Goal: Transaction & Acquisition: Obtain resource

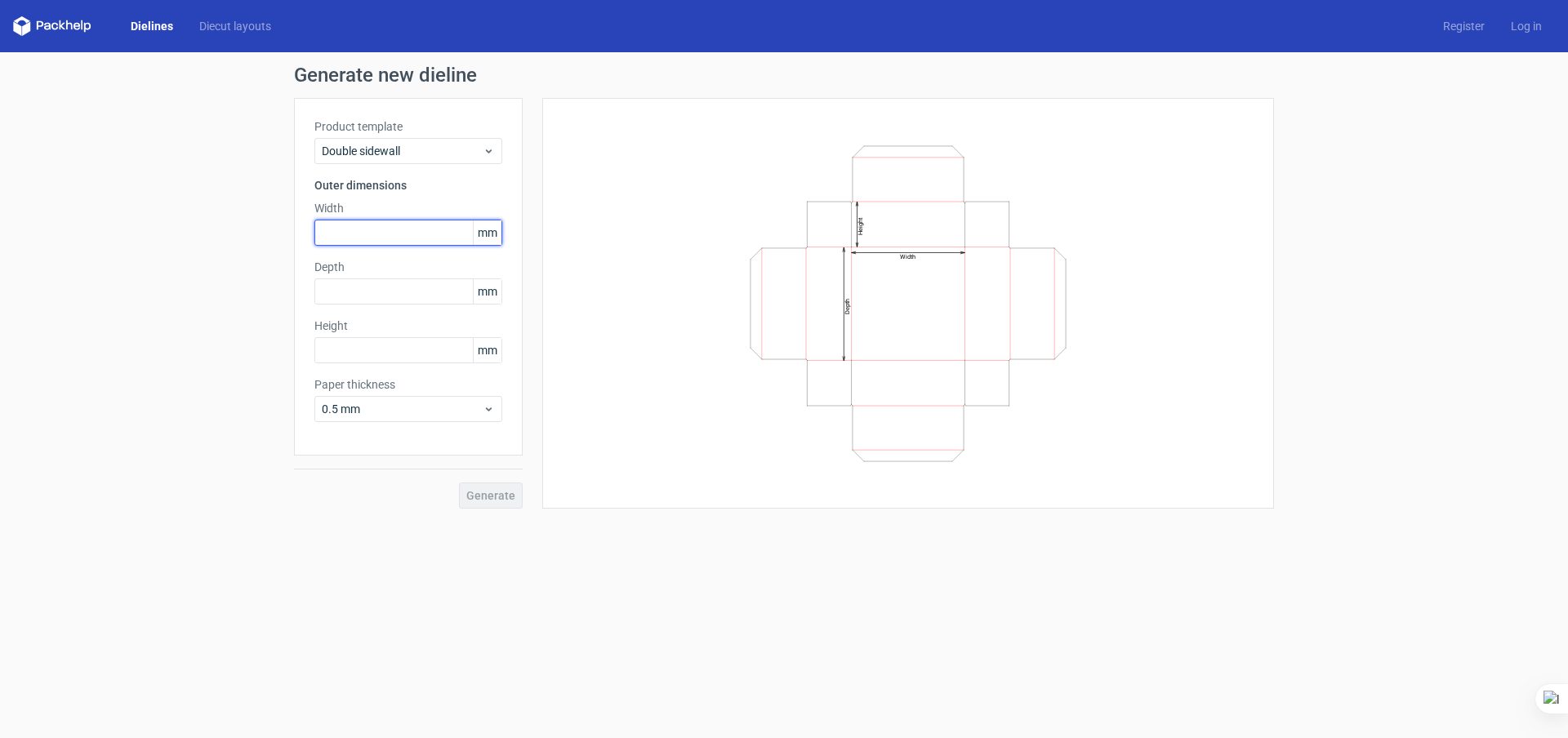
click at [383, 241] on input "text" at bounding box center [408, 233] width 187 height 26
click at [369, 236] on input "text" at bounding box center [408, 233] width 187 height 26
click at [61, 27] on polygon at bounding box center [62, 25] width 7 height 9
click at [151, 24] on link "Dielines" at bounding box center [152, 26] width 69 height 16
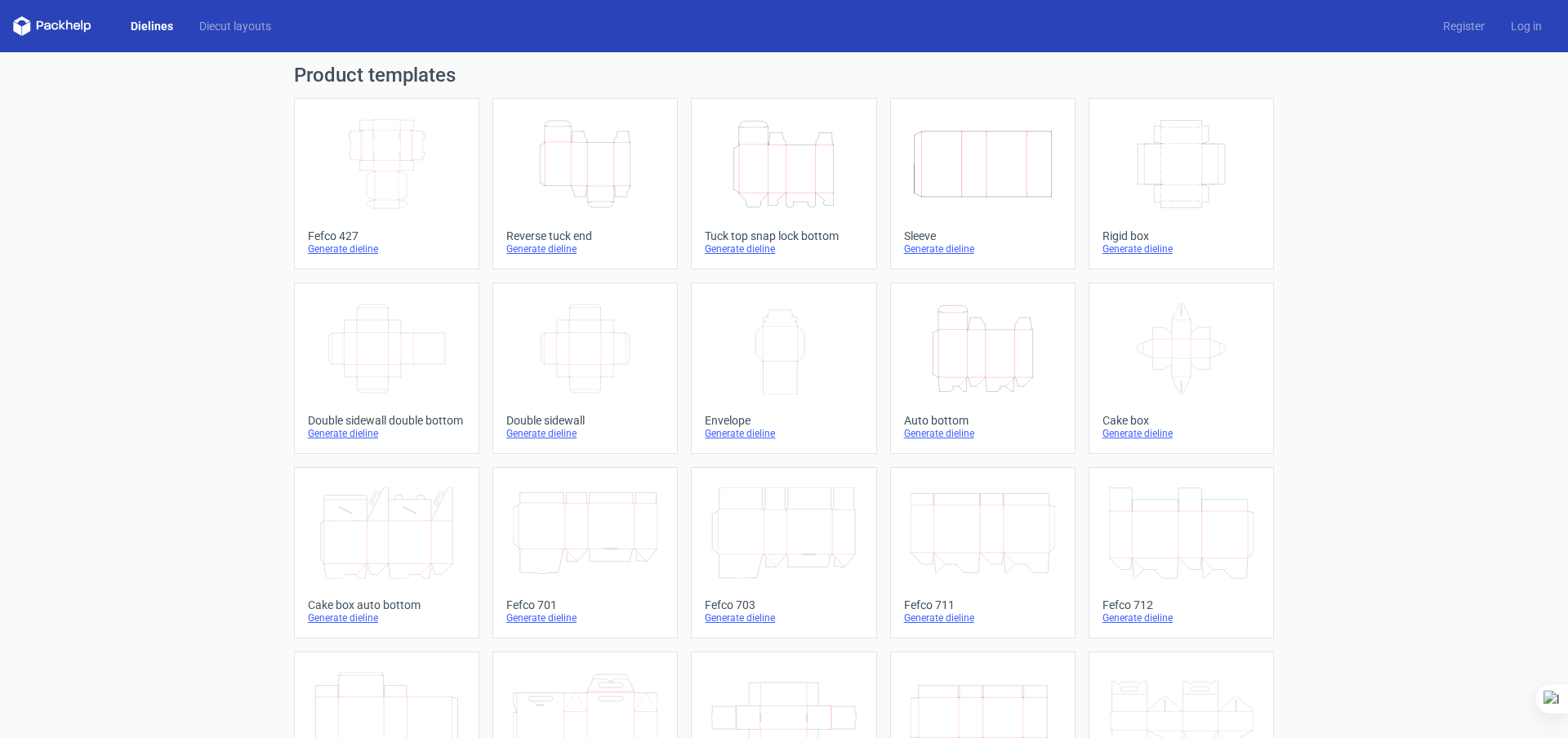
click at [757, 179] on icon "Width Depth Height" at bounding box center [983, 164] width 144 height 91
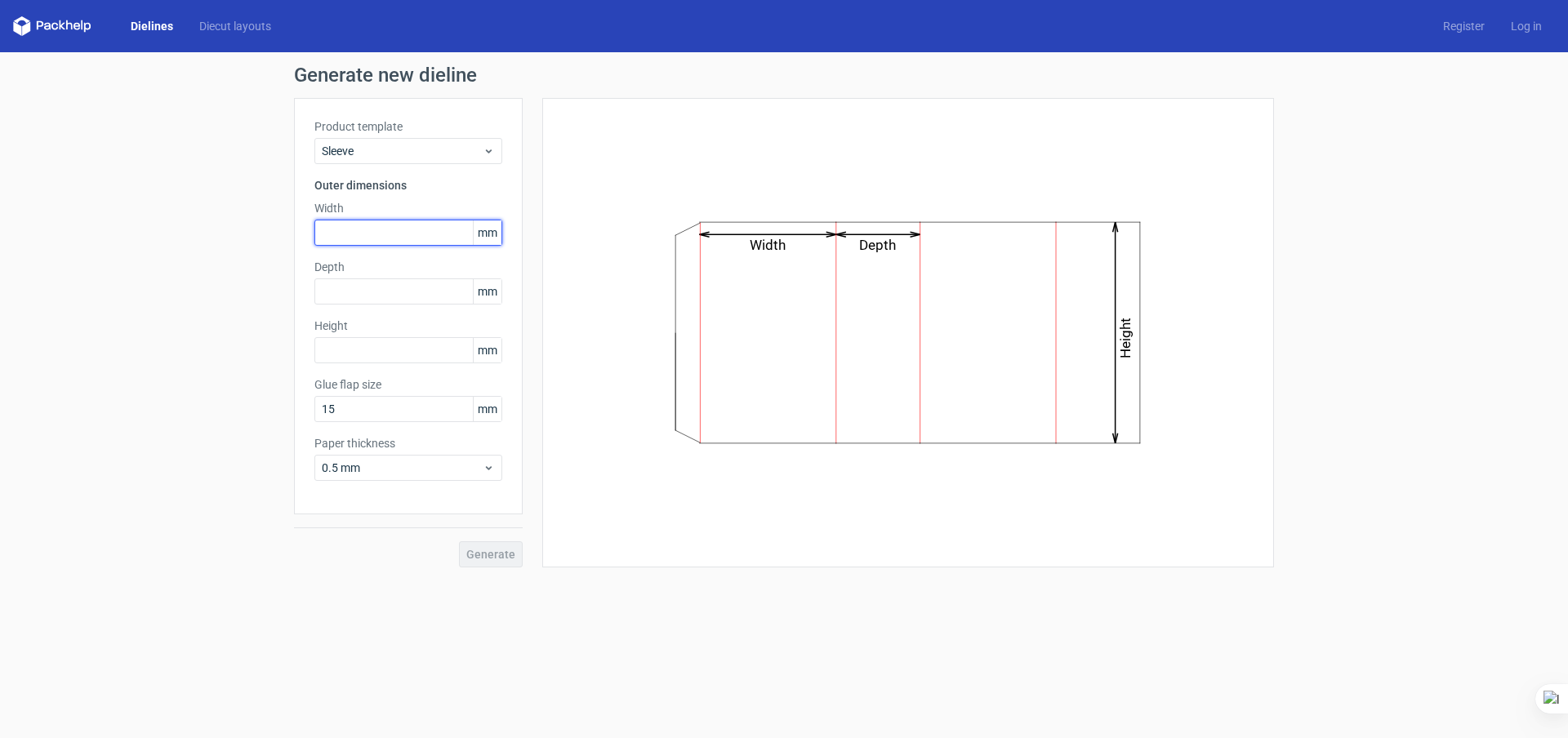
click at [364, 230] on input "text" at bounding box center [408, 233] width 187 height 26
type input "113"
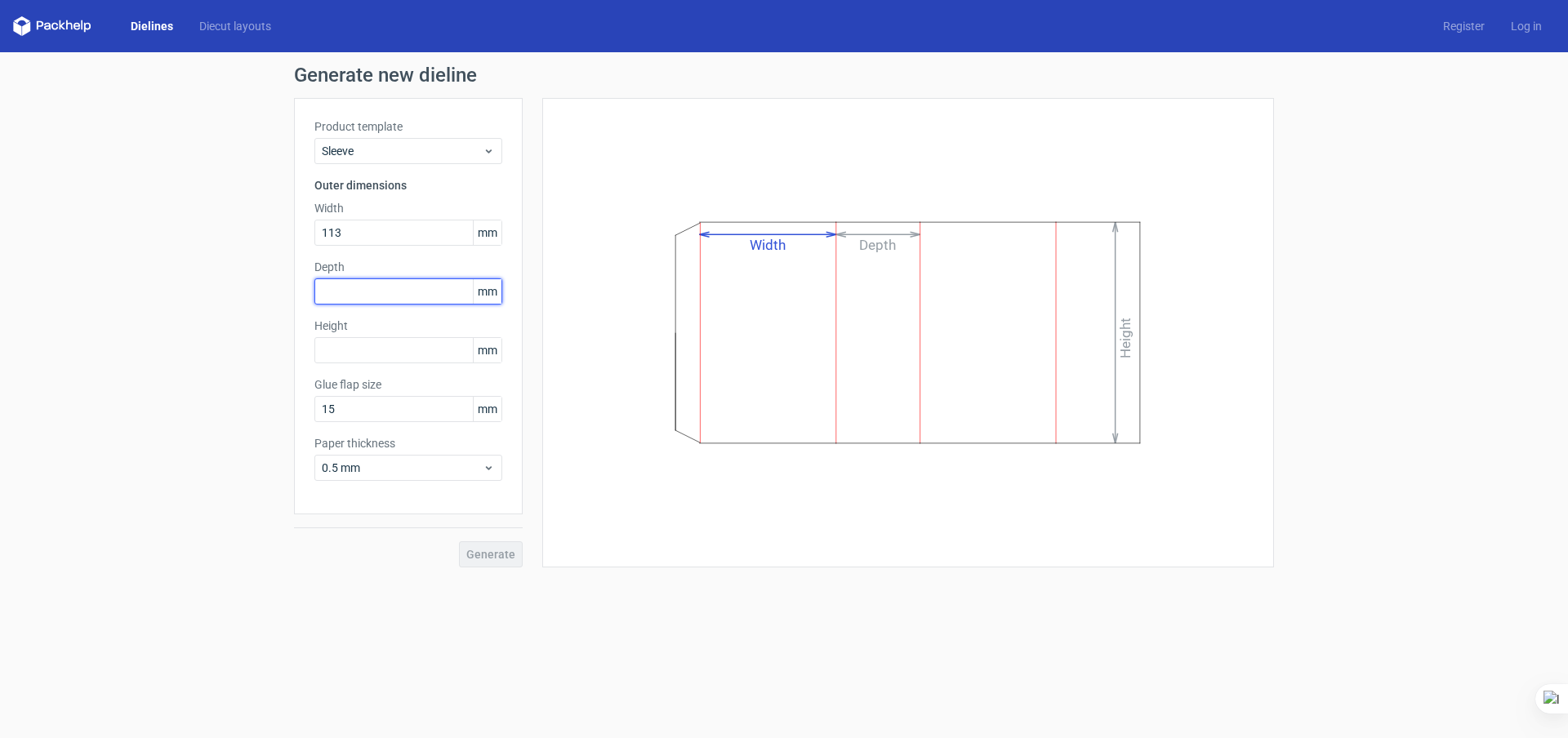
click at [355, 292] on input "text" at bounding box center [408, 291] width 187 height 26
type input "81"
click at [343, 351] on input "text" at bounding box center [408, 350] width 187 height 26
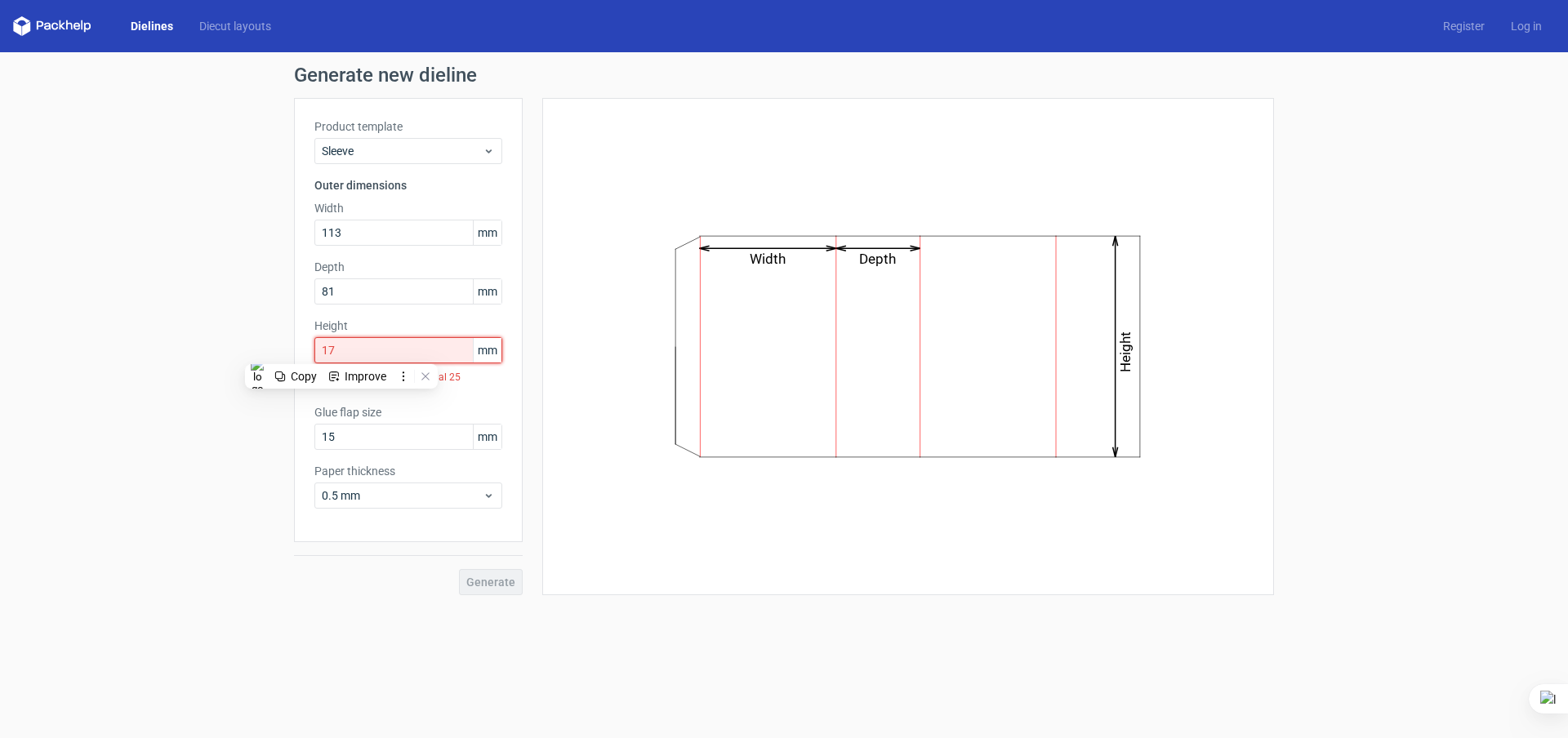
click at [348, 350] on input "17" at bounding box center [408, 350] width 187 height 26
drag, startPoint x: 361, startPoint y: 345, endPoint x: 318, endPoint y: 357, distance: 44.6
click at [318, 357] on input "17" at bounding box center [408, 350] width 187 height 26
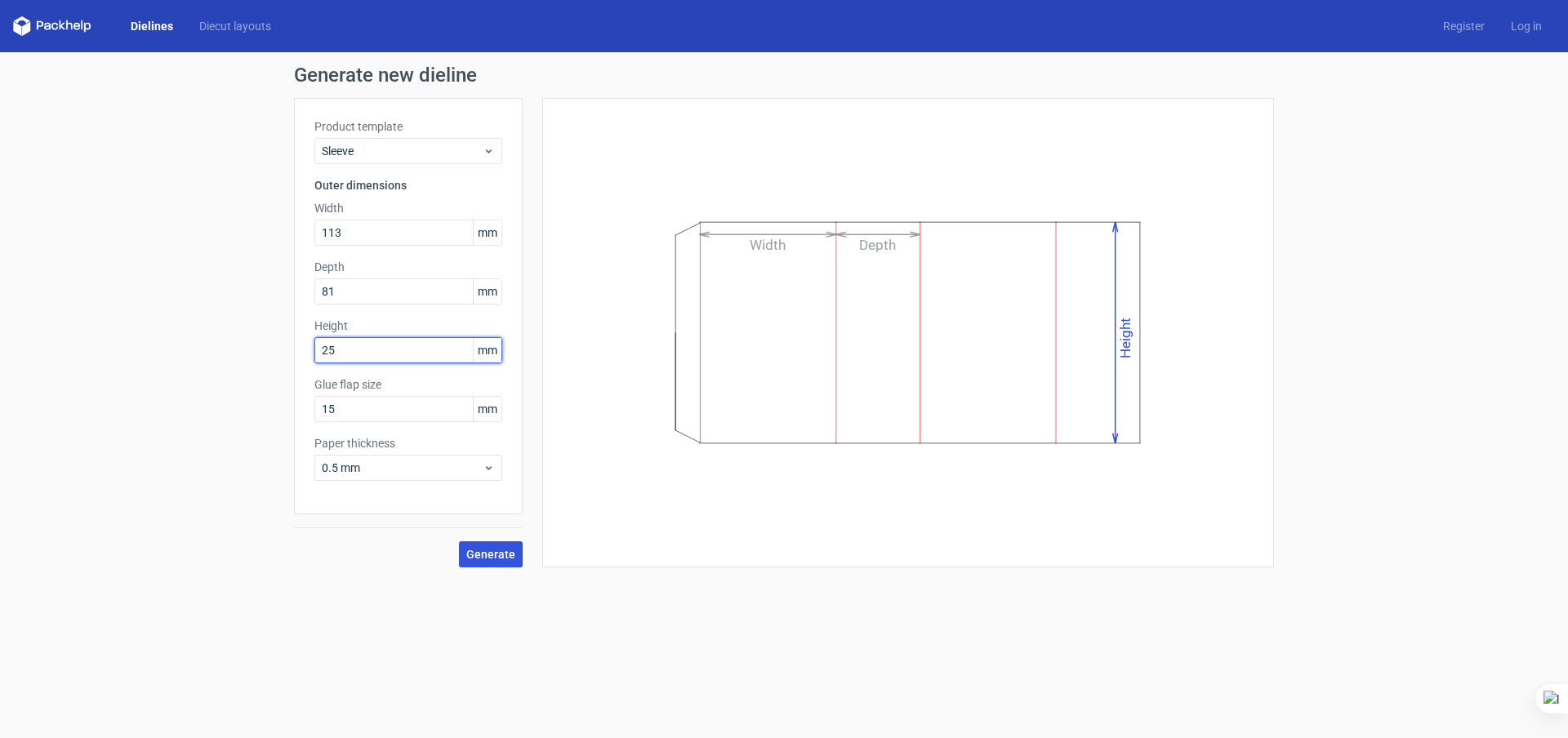
type input "25"
click at [481, 556] on span "Generate" at bounding box center [490, 553] width 49 height 11
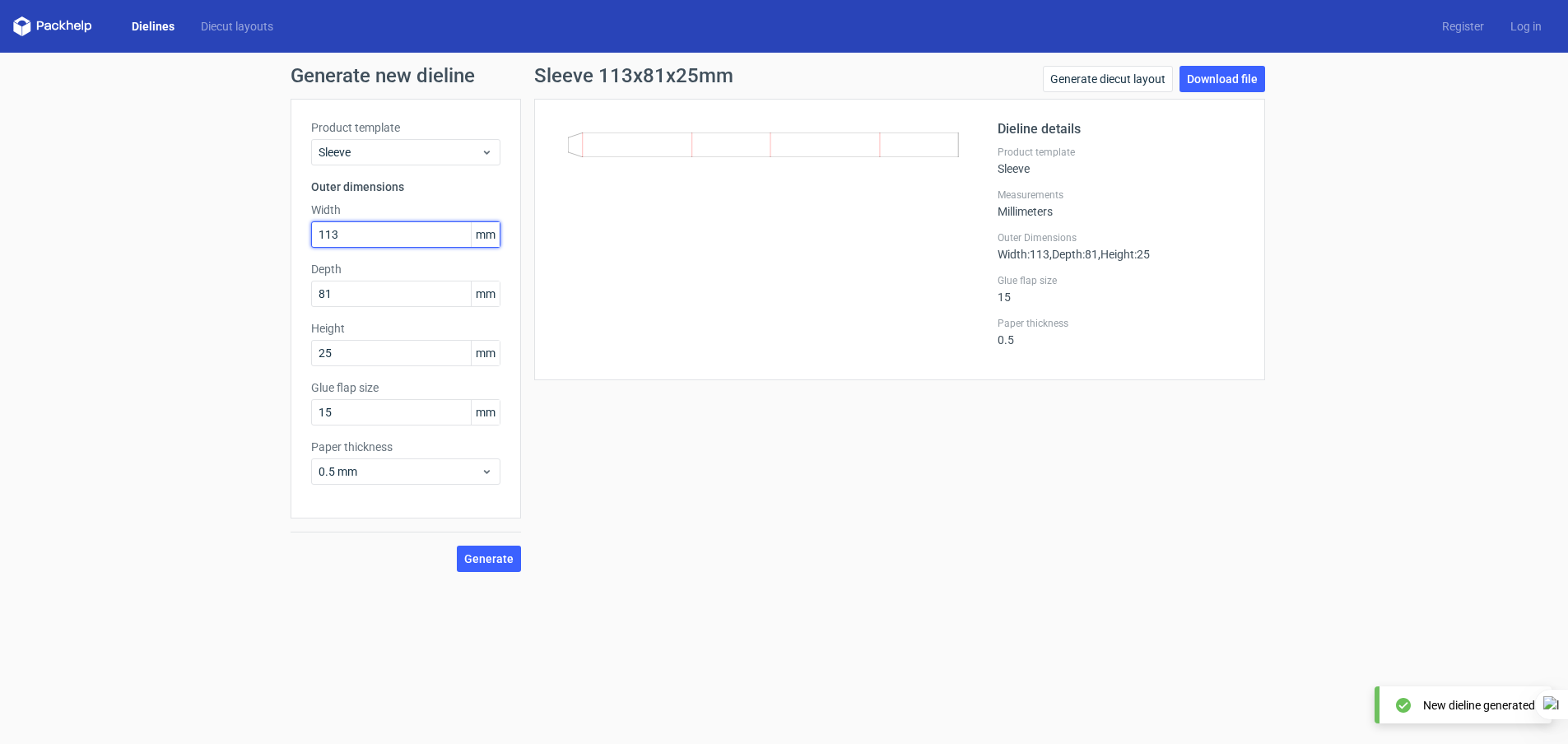
drag, startPoint x: 352, startPoint y: 235, endPoint x: 366, endPoint y: 230, distance: 14.9
click at [353, 235] on input "113" at bounding box center [405, 235] width 189 height 26
drag, startPoint x: 366, startPoint y: 230, endPoint x: 278, endPoint y: 244, distance: 89.1
click at [278, 244] on div "Generate new dieline Product template Sleeve Outer dimensions Width 113 mm Dept…" at bounding box center [784, 319] width 1568 height 533
type input "81"
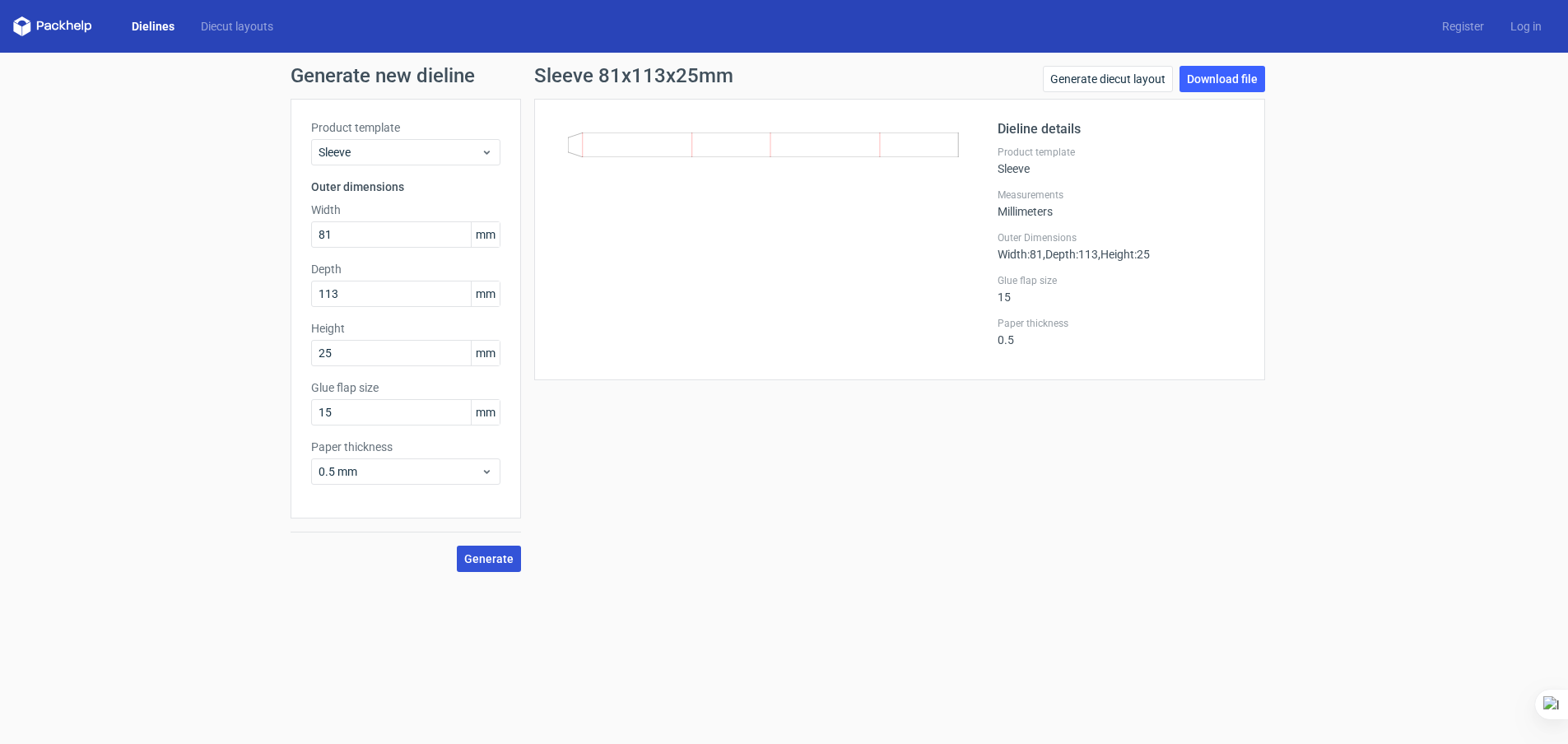
click at [489, 564] on span "Generate" at bounding box center [489, 558] width 49 height 11
click at [494, 566] on button "Generate" at bounding box center [489, 559] width 64 height 26
click at [496, 557] on span "Generate" at bounding box center [489, 558] width 49 height 11
click at [496, 557] on circle at bounding box center [489, 559] width 19 height 19
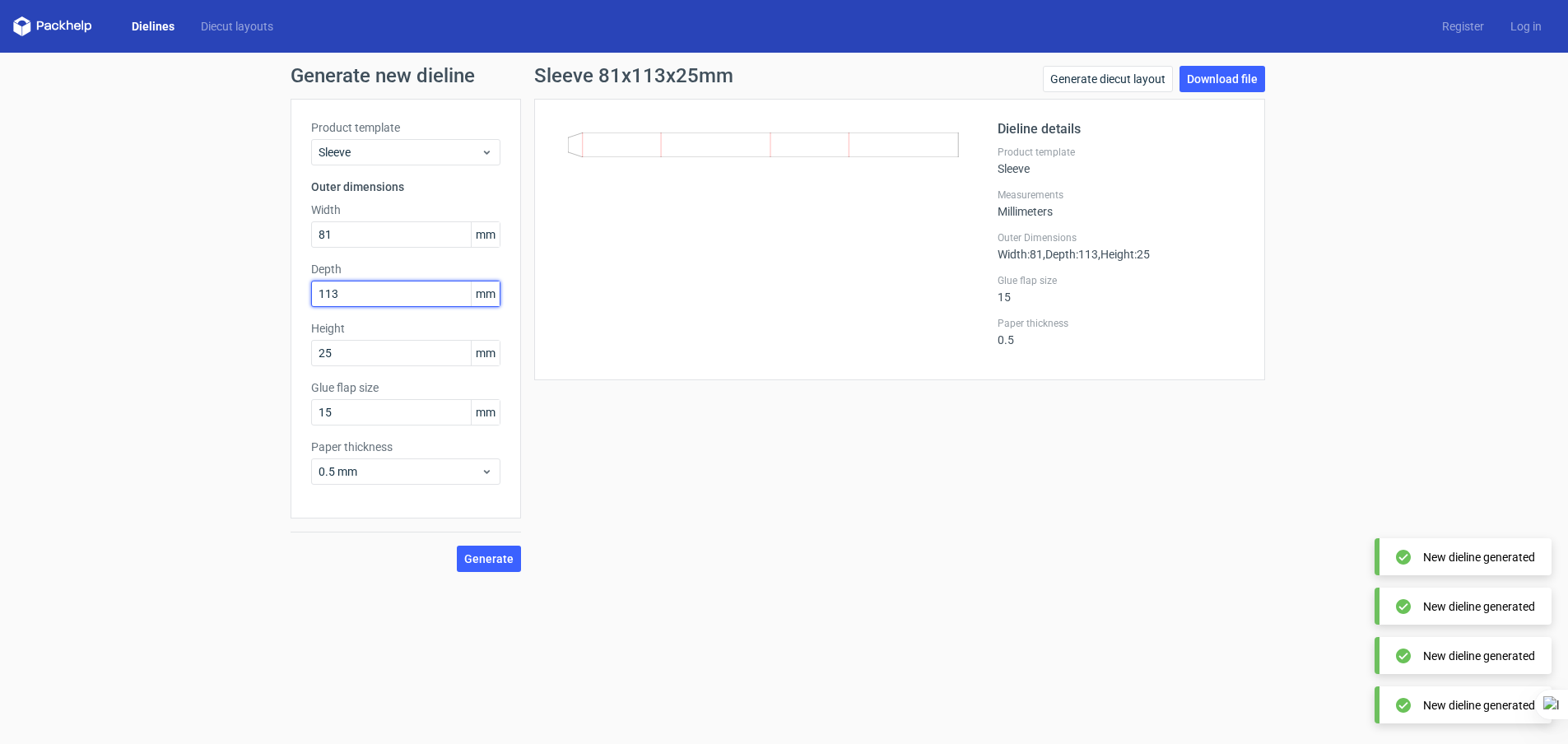
click at [348, 290] on input "113" at bounding box center [405, 294] width 189 height 26
drag, startPoint x: 353, startPoint y: 288, endPoint x: 255, endPoint y: 303, distance: 99.1
click at [255, 303] on div "Generate new dieline Product template Sleeve Outer dimensions Width 81 mm Depth…" at bounding box center [784, 319] width 1568 height 533
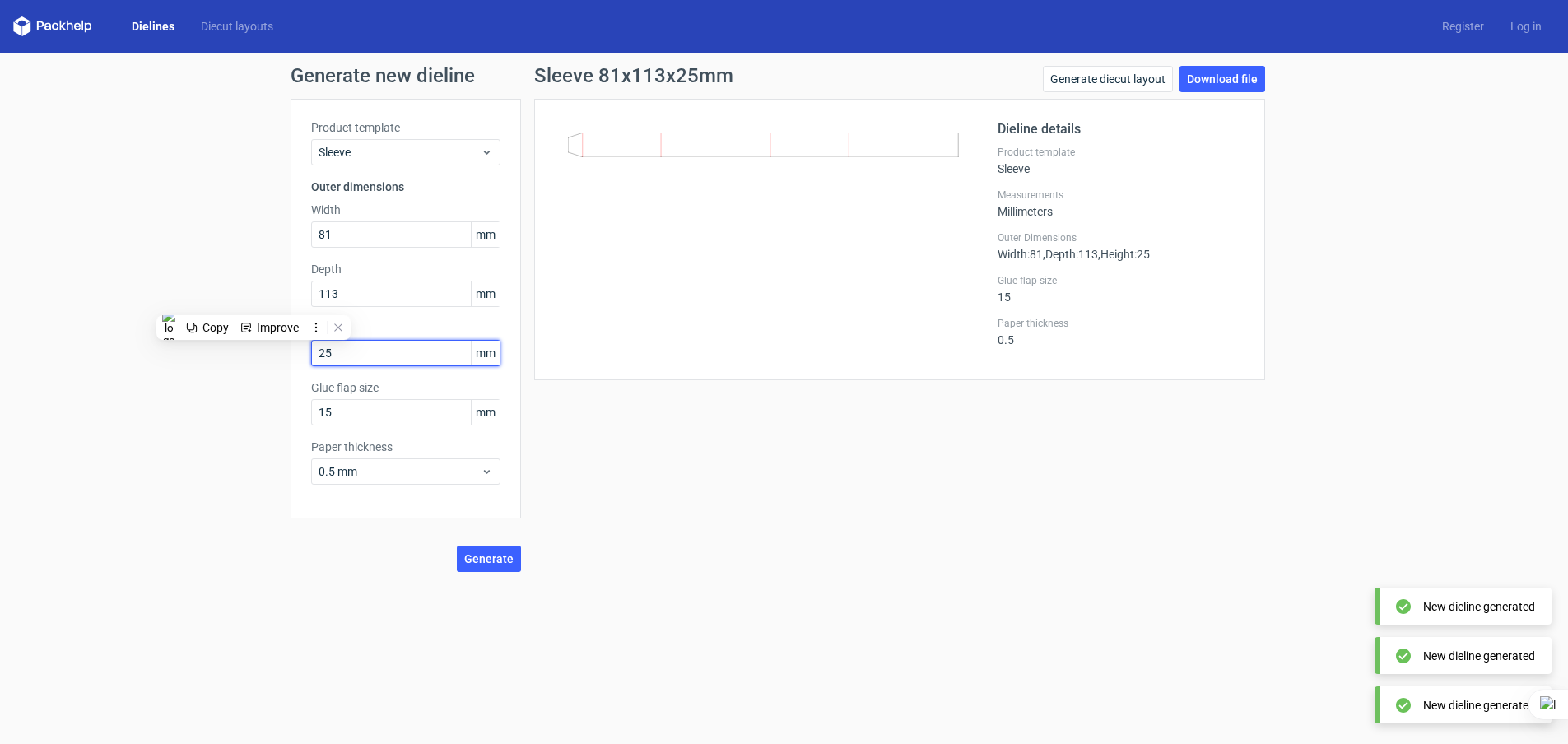
click at [344, 357] on input "25" at bounding box center [405, 353] width 189 height 26
drag, startPoint x: 353, startPoint y: 354, endPoint x: 259, endPoint y: 359, distance: 94.1
click at [259, 359] on div "Generate new dieline Product template Sleeve Outer dimensions Width 81 mm Depth…" at bounding box center [784, 319] width 1568 height 533
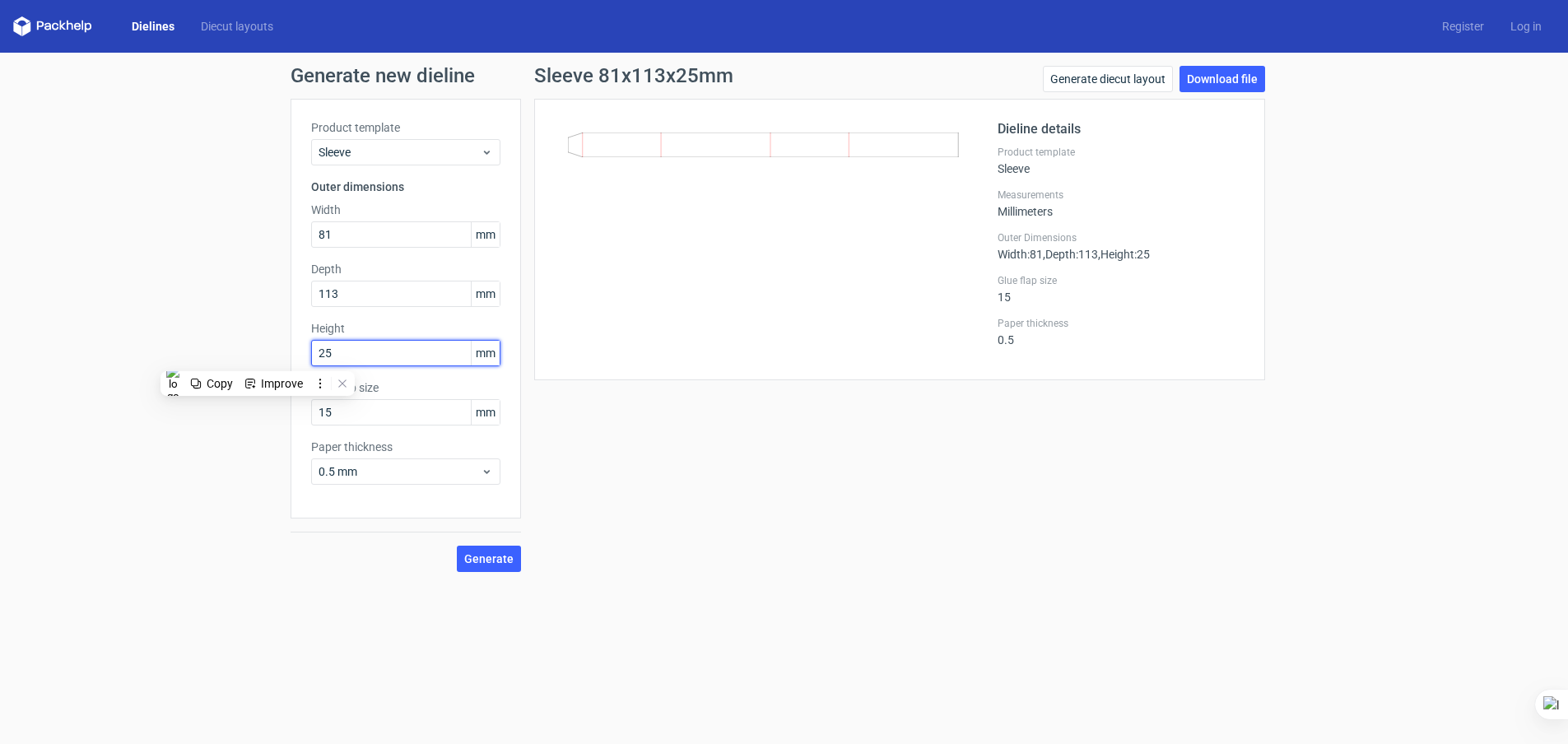
click at [375, 353] on input "25" at bounding box center [405, 353] width 189 height 26
drag, startPoint x: 351, startPoint y: 286, endPoint x: 293, endPoint y: 304, distance: 60.7
click at [293, 304] on div "Product template Sleeve Outer dimensions Width 81 mm Depth 113 mm Height 25 mm …" at bounding box center [405, 308] width 230 height 419
type input "25"
click at [345, 354] on input "25" at bounding box center [405, 353] width 189 height 26
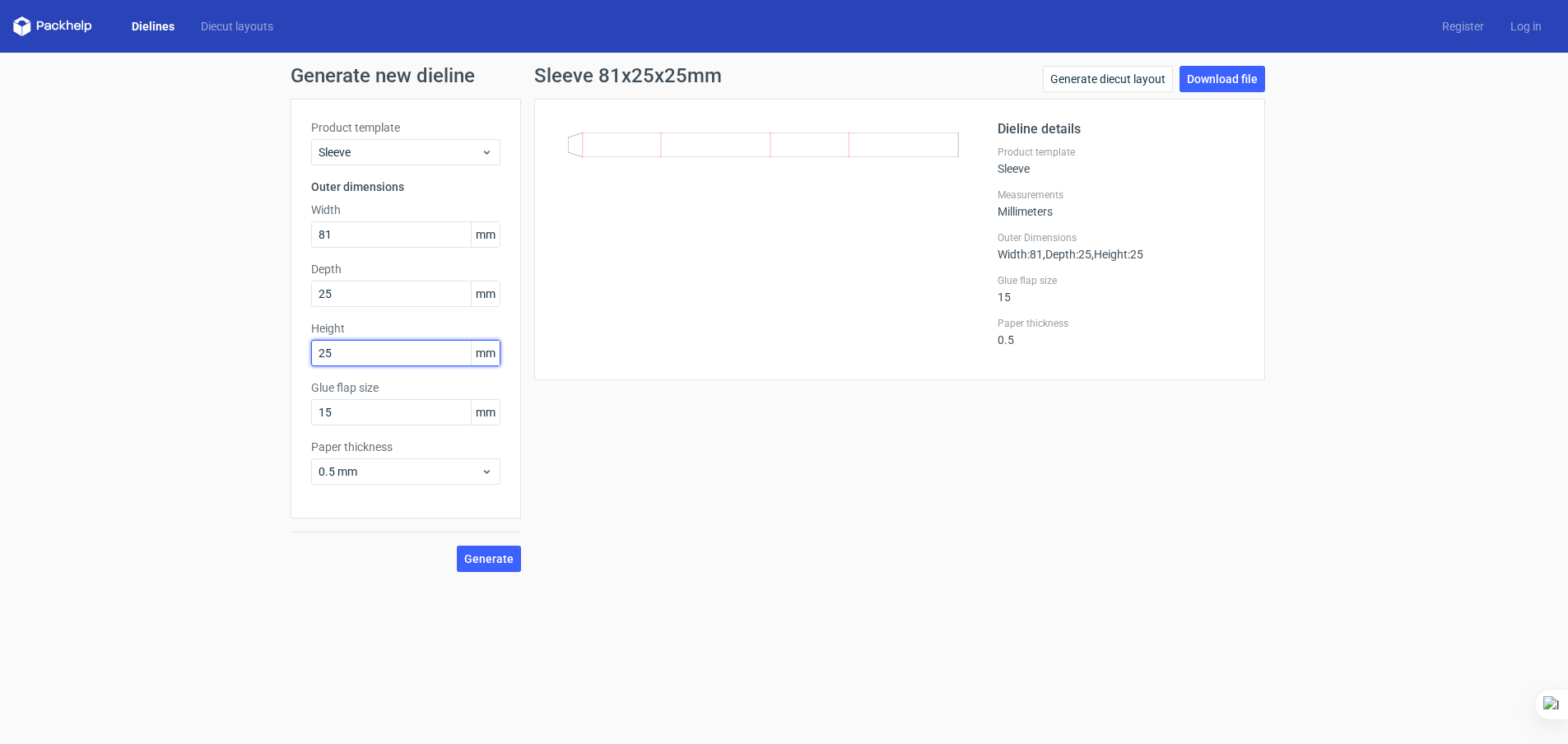
drag, startPoint x: 348, startPoint y: 354, endPoint x: 249, endPoint y: 349, distance: 99.1
click at [249, 349] on div "Generate new dieline Product template Sleeve Outer dimensions Width 81 mm Depth…" at bounding box center [784, 319] width 1568 height 533
type input "113"
click at [502, 566] on button "Generate" at bounding box center [489, 559] width 64 height 26
click at [360, 231] on input "81" at bounding box center [405, 235] width 189 height 26
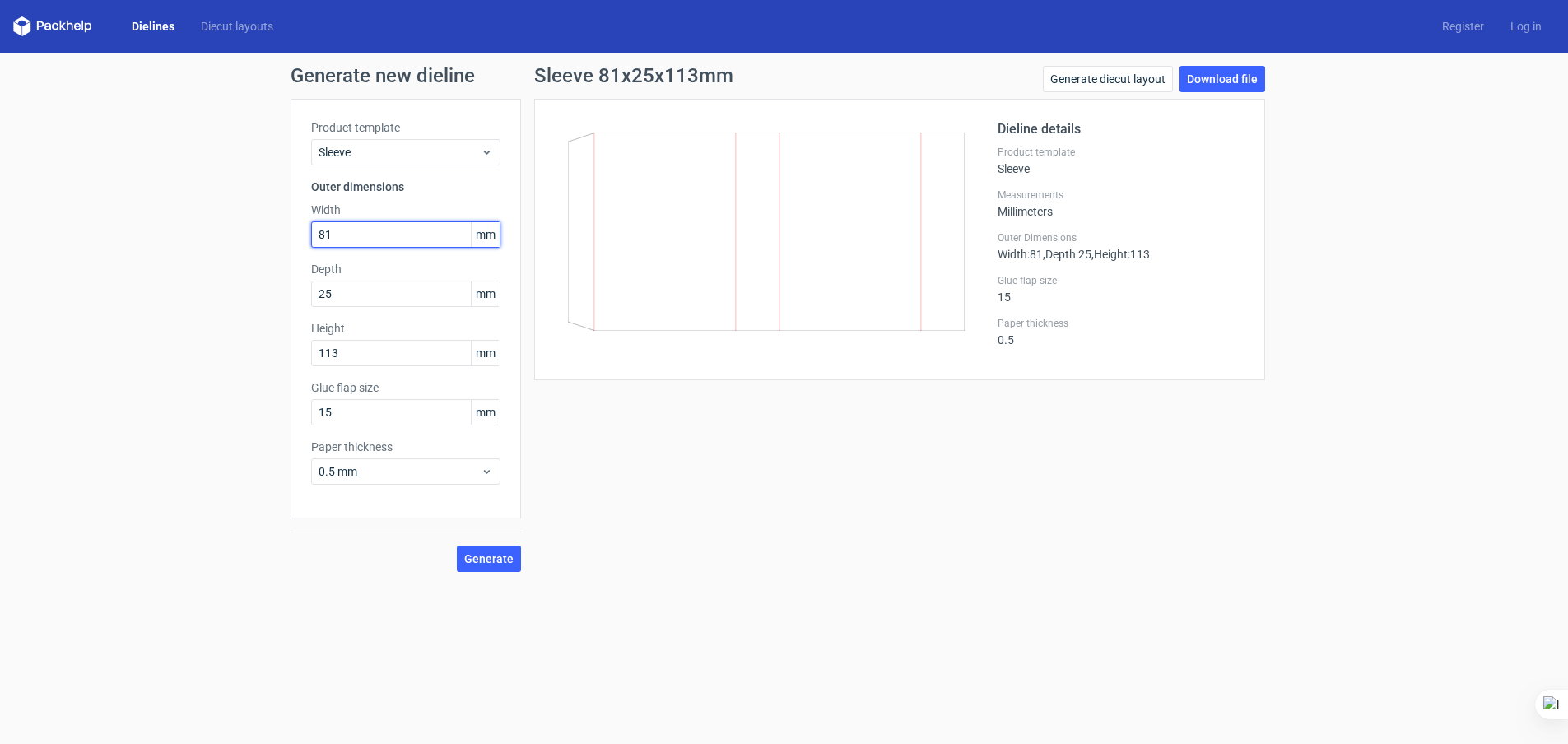
drag, startPoint x: 360, startPoint y: 231, endPoint x: 296, endPoint y: 236, distance: 64.2
click at [296, 236] on div "Product template Sleeve Outer dimensions Width 81 mm Depth 25 mm Height 113 mm …" at bounding box center [405, 308] width 230 height 419
type input "83"
click at [337, 412] on input "15" at bounding box center [405, 412] width 189 height 26
click at [484, 563] on span "Generate" at bounding box center [489, 558] width 49 height 11
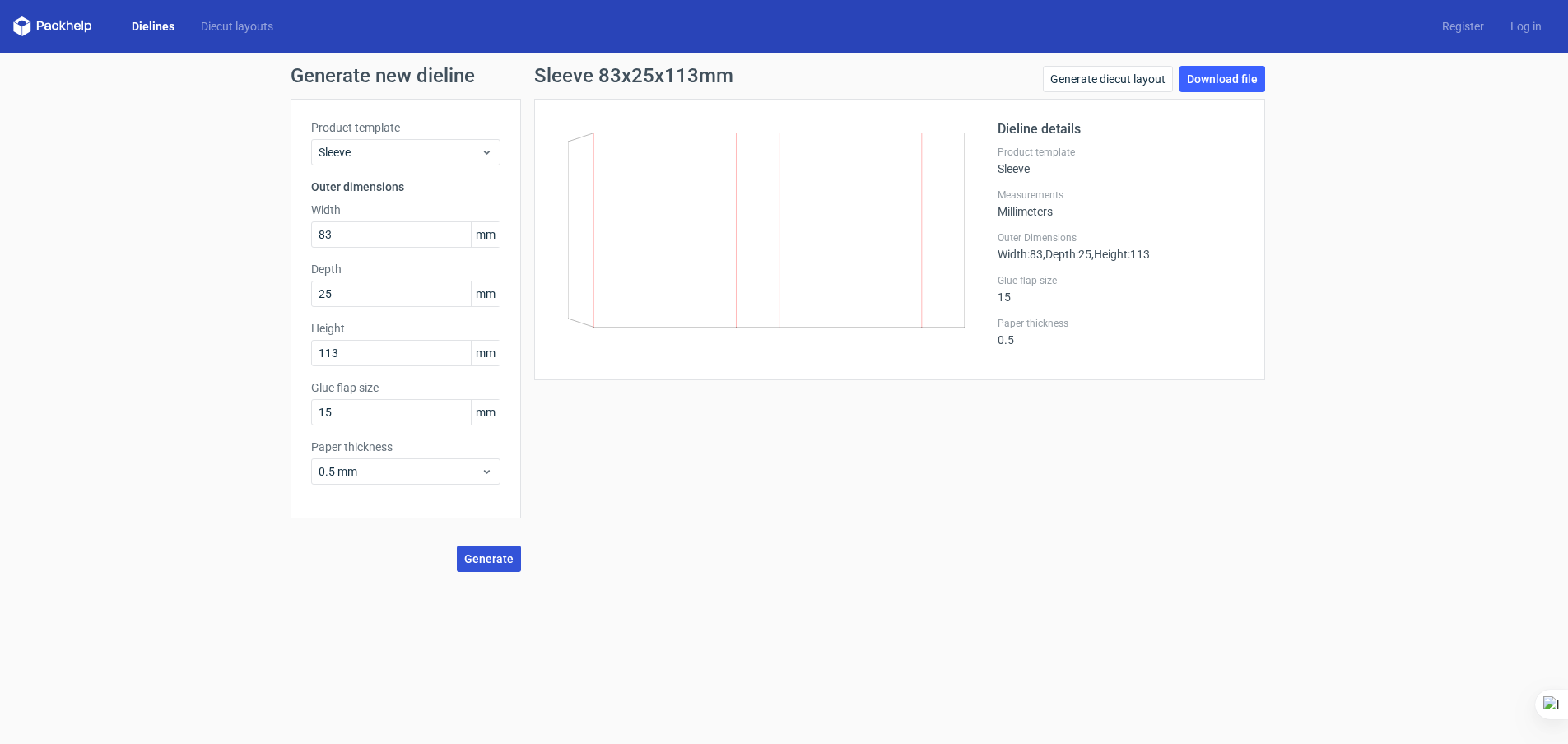
click at [468, 557] on span "Generate" at bounding box center [489, 558] width 49 height 11
click at [763, 81] on link "Download file" at bounding box center [1221, 79] width 86 height 26
